Goal: Task Accomplishment & Management: Use online tool/utility

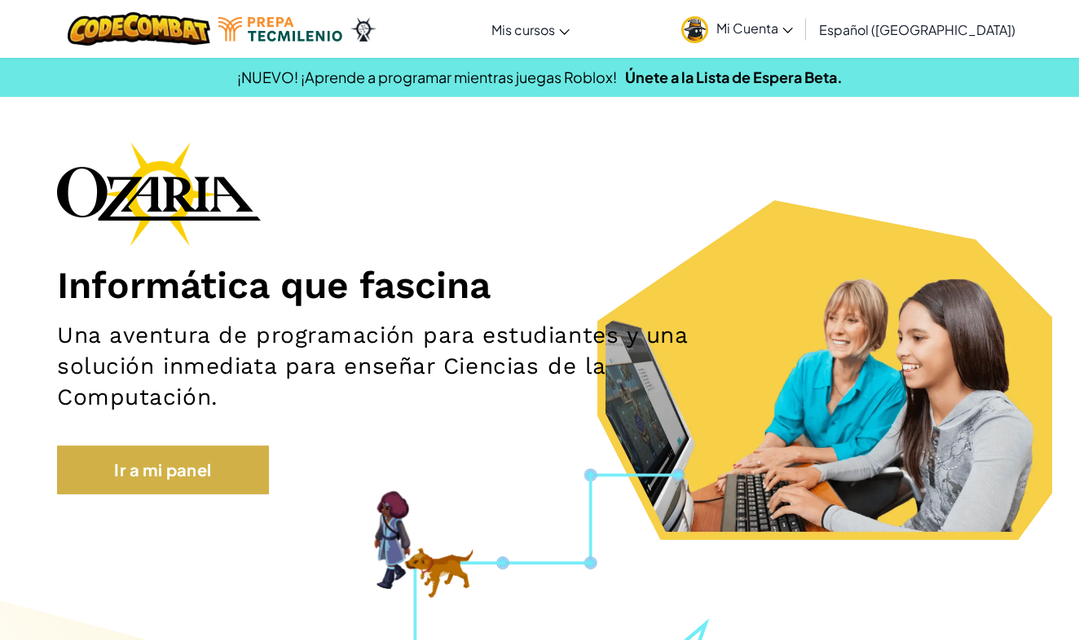
click at [187, 466] on link "Ir a mi panel" at bounding box center [163, 470] width 212 height 49
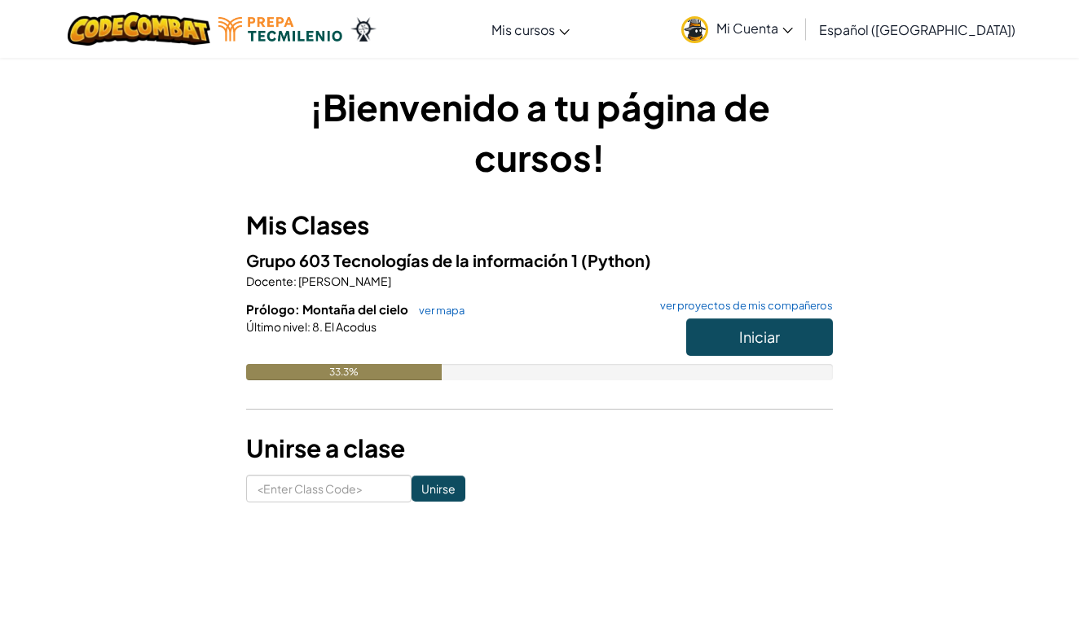
click at [782, 333] on button "Iniciar" at bounding box center [759, 337] width 147 height 37
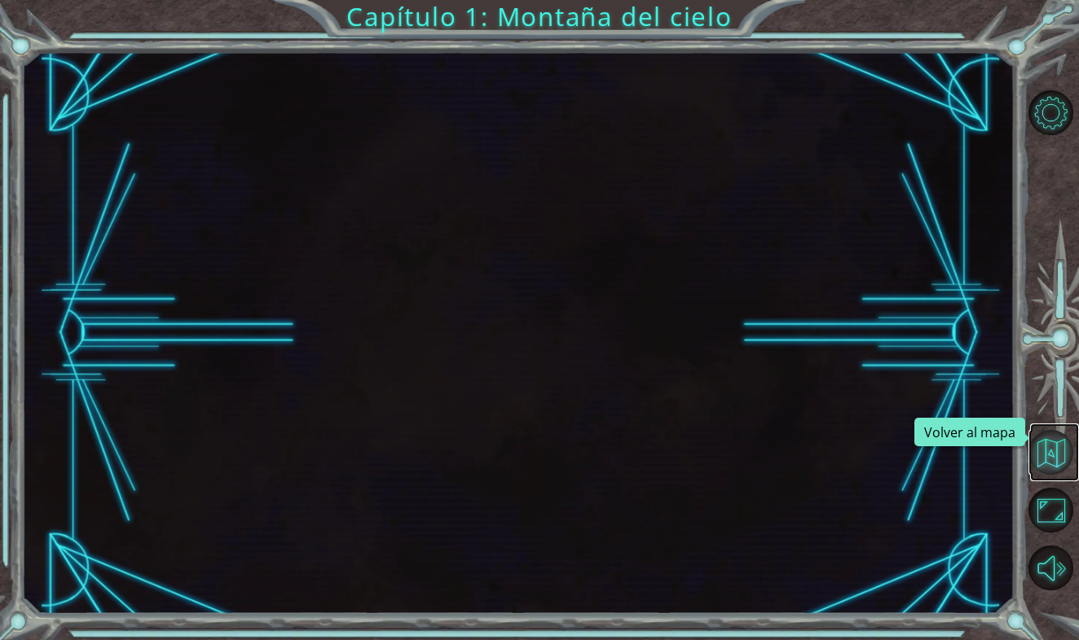
click at [1046, 450] on button "Volver al mapa" at bounding box center [1050, 452] width 45 height 45
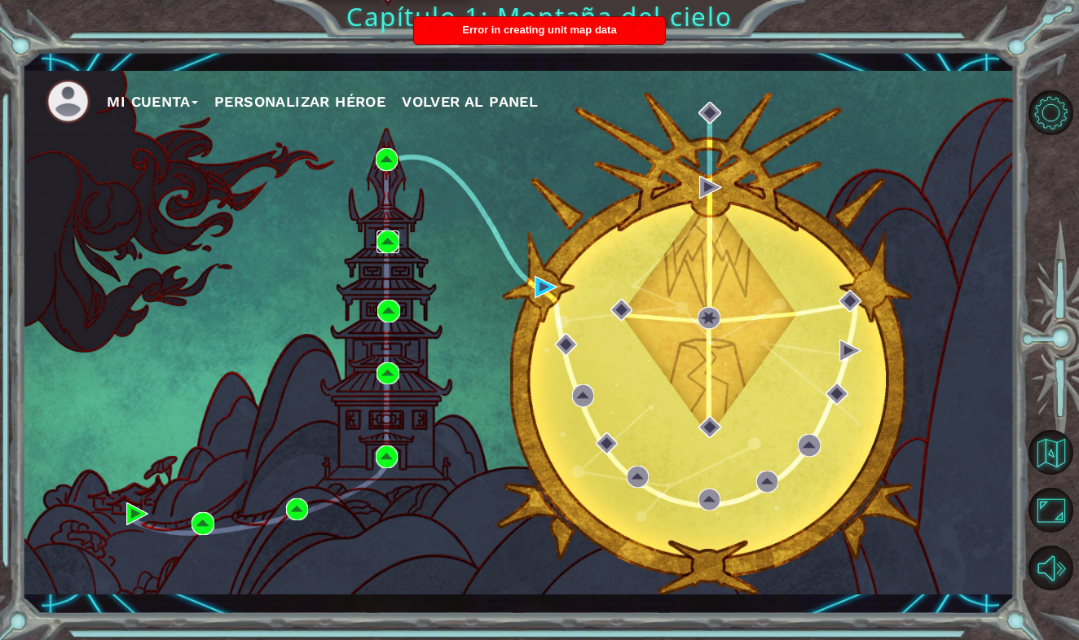
click at [393, 239] on img at bounding box center [387, 242] width 23 height 23
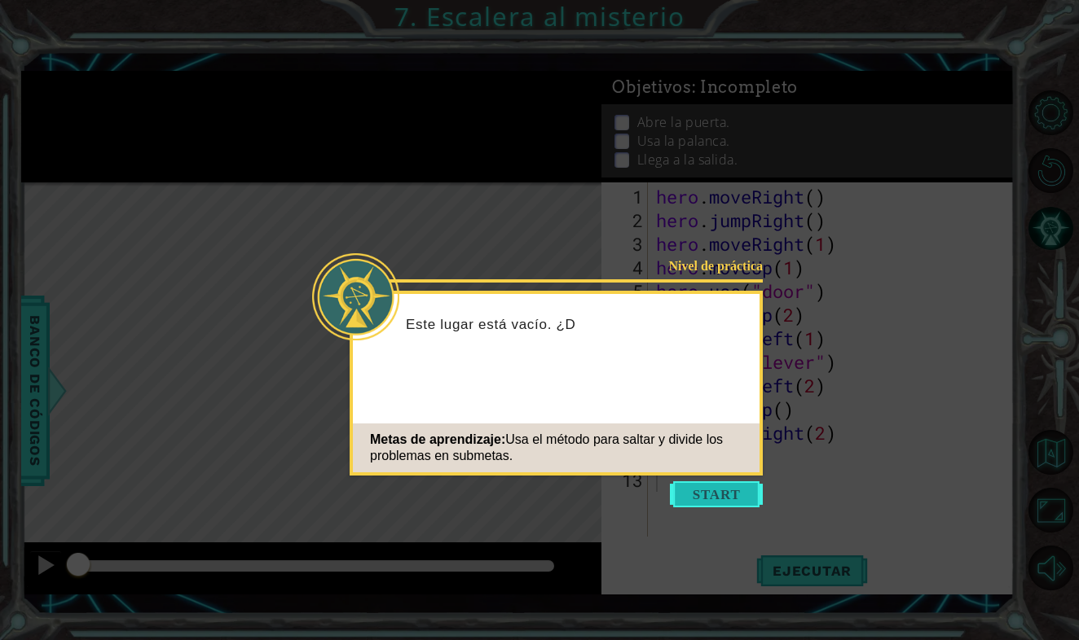
click at [709, 495] on button "Start" at bounding box center [716, 494] width 93 height 26
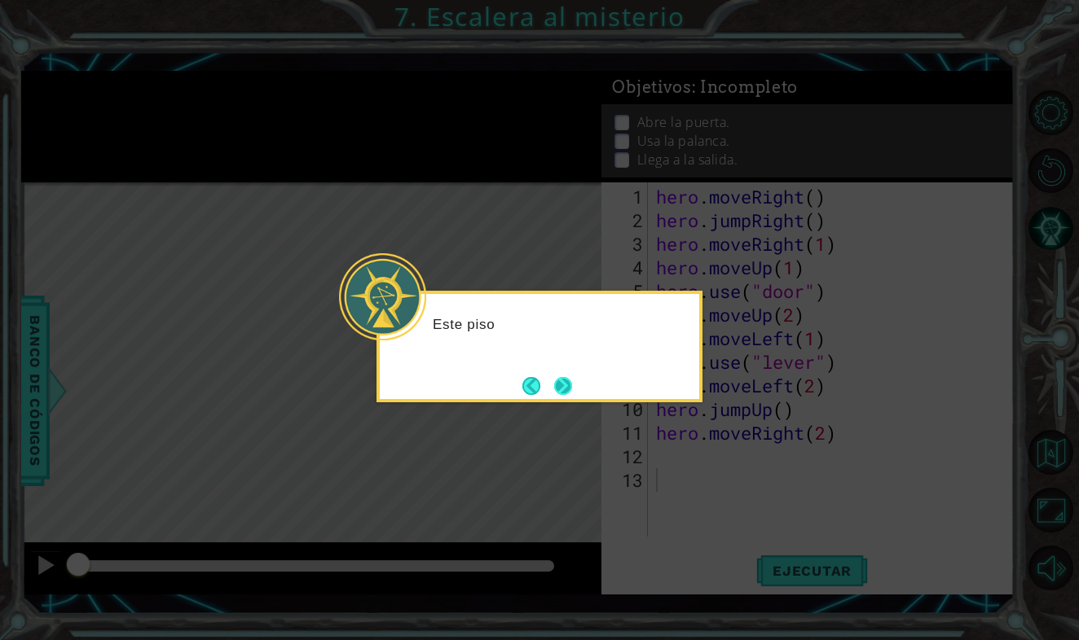
click at [557, 385] on button "Next" at bounding box center [563, 385] width 19 height 19
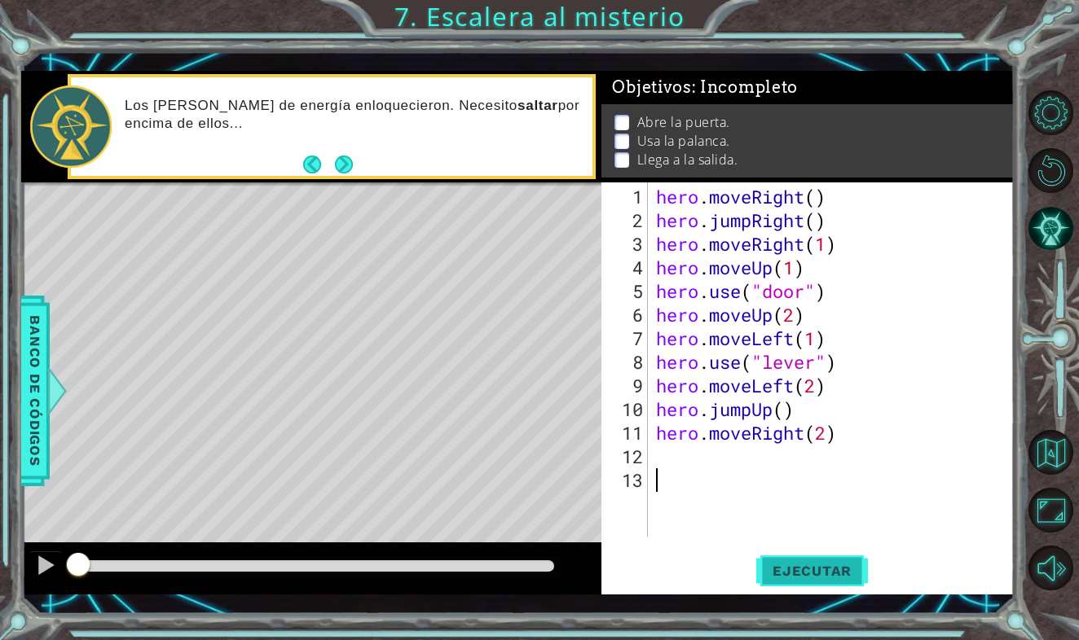
click at [780, 557] on button "Ejecutar" at bounding box center [812, 571] width 112 height 42
